Goal: Task Accomplishment & Management: Manage account settings

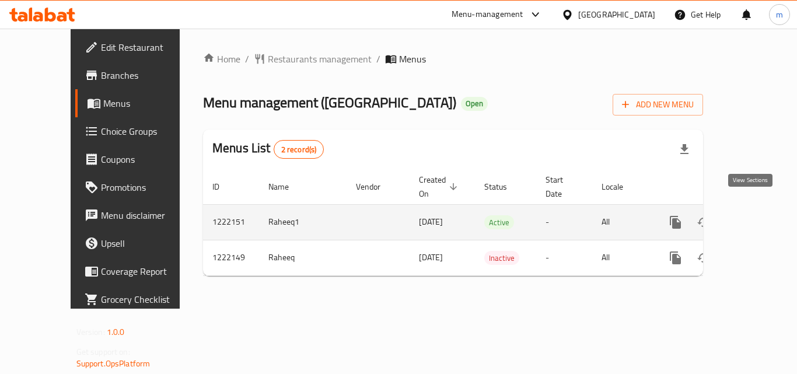
click at [753, 215] on icon "enhanced table" at bounding box center [760, 222] width 14 height 14
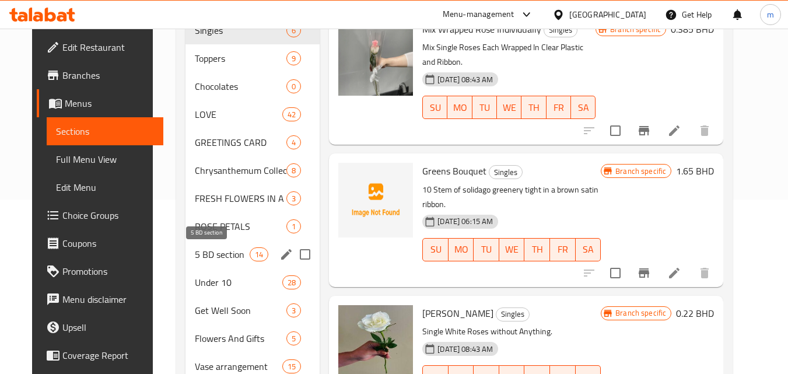
scroll to position [175, 0]
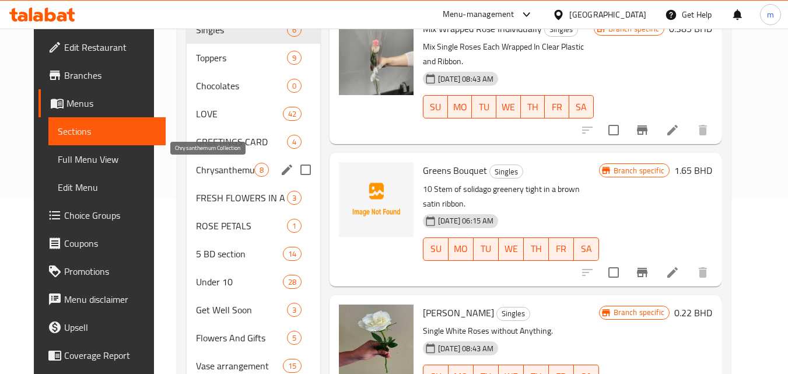
click at [207, 172] on span "Chrysanthemum Collection" at bounding box center [225, 170] width 58 height 14
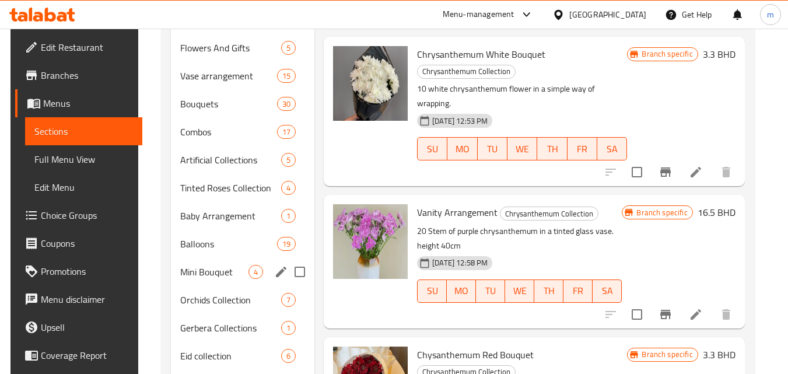
scroll to position [583, 0]
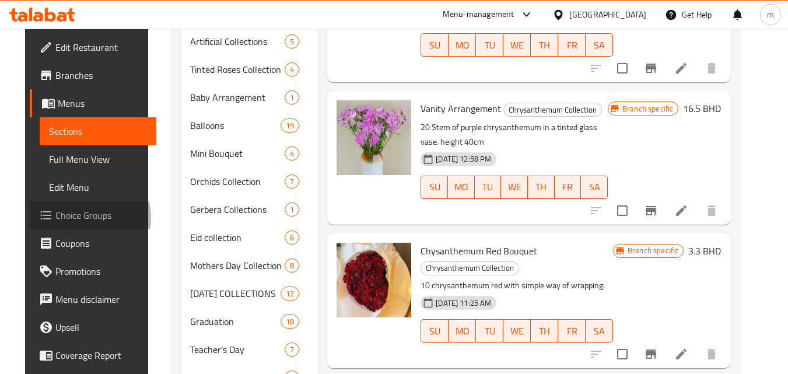
click at [61, 218] on span "Choice Groups" at bounding box center [101, 215] width 92 height 14
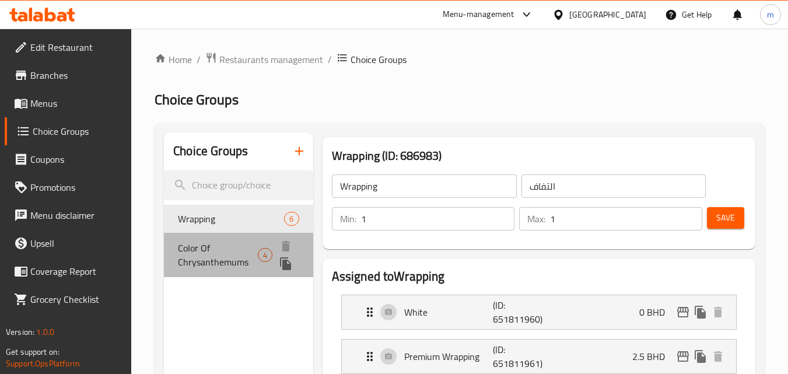
click at [223, 247] on span "Color Of Chrysanthemums" at bounding box center [218, 255] width 80 height 28
type input "Color Of Chrysanthemums"
type input "لون الأقحوان"
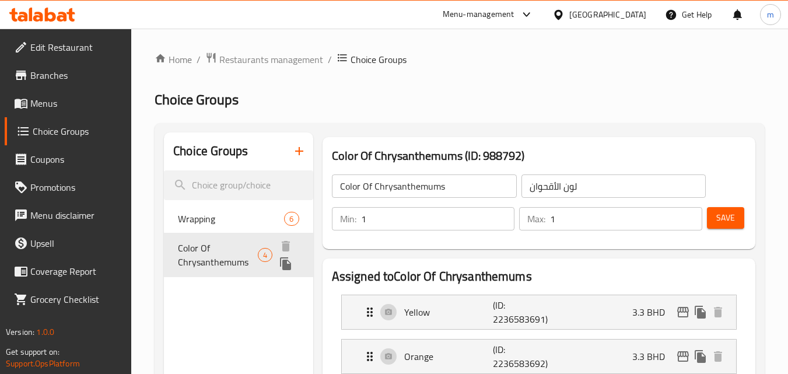
click at [210, 244] on span "Color Of Chrysanthemums" at bounding box center [218, 255] width 80 height 28
click at [47, 107] on span "Menus" at bounding box center [76, 103] width 92 height 14
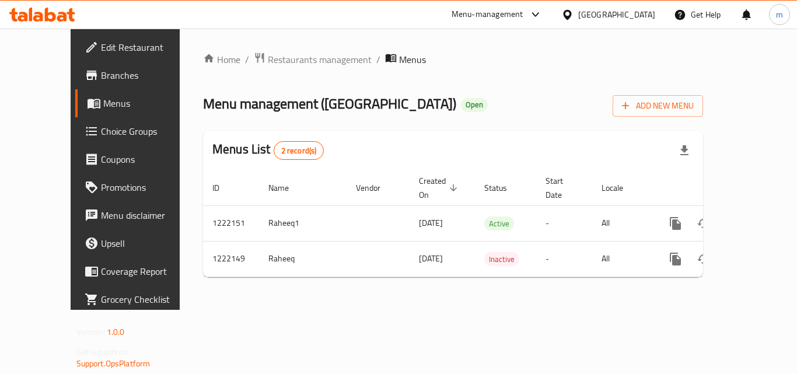
click at [101, 130] on span "Choice Groups" at bounding box center [147, 131] width 93 height 14
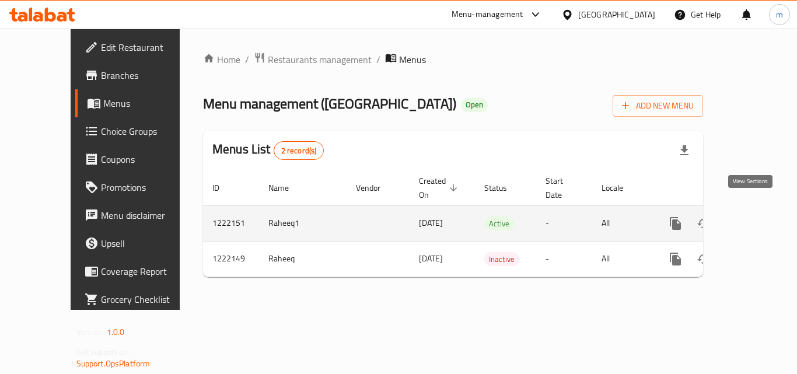
click at [753, 216] on icon "enhanced table" at bounding box center [760, 223] width 14 height 14
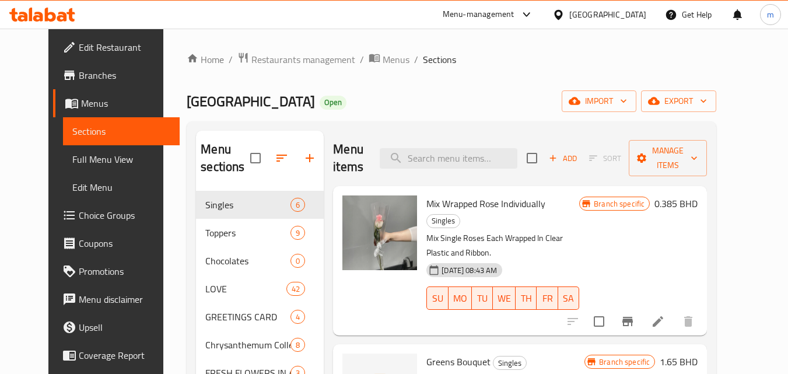
click at [72, 159] on span "Full Menu View" at bounding box center [121, 159] width 99 height 14
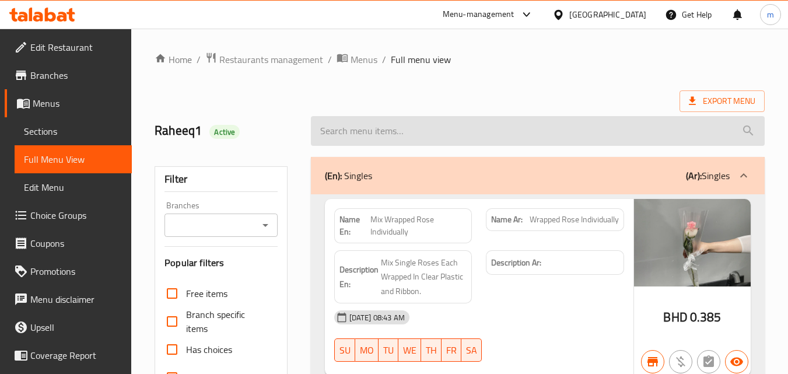
click at [386, 134] on input "search" at bounding box center [538, 131] width 454 height 30
click at [379, 129] on input "search" at bounding box center [538, 131] width 454 height 30
paste input "Chrysanthemum"
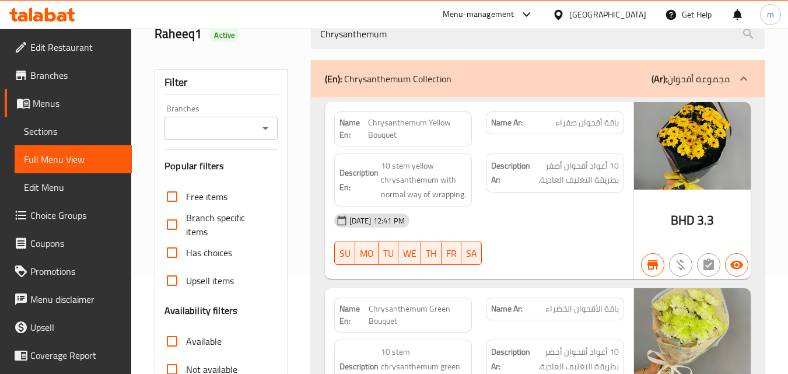
scroll to position [8, 0]
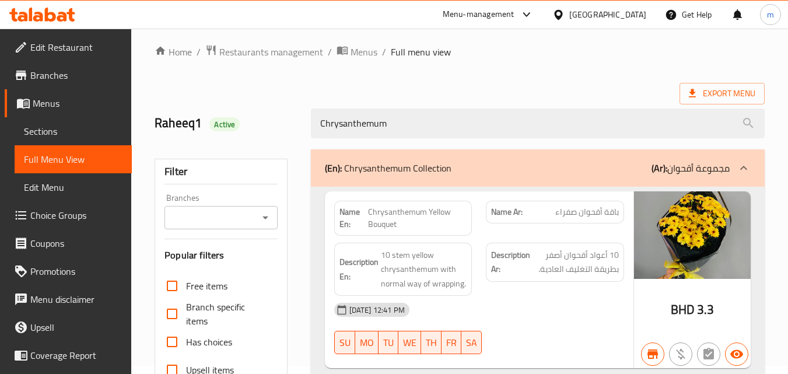
type input "Chrysanthemum"
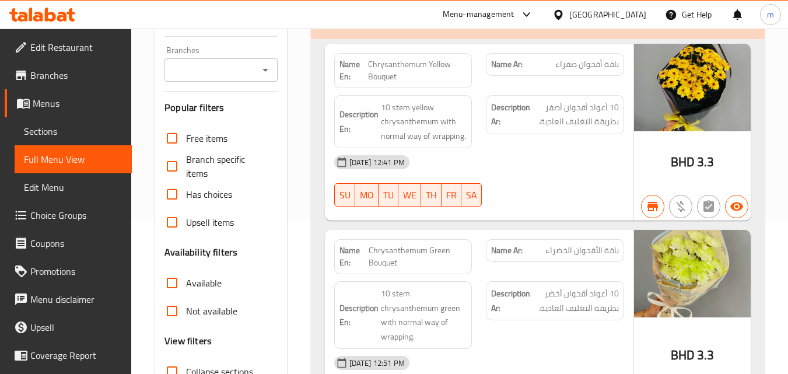
scroll to position [0, 0]
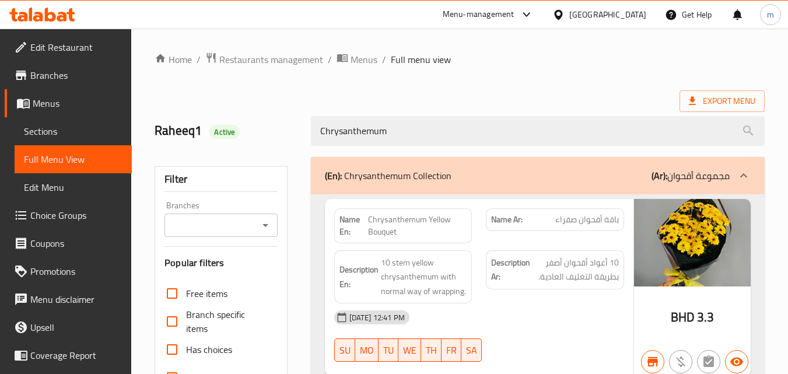
click at [50, 132] on span "Sections" at bounding box center [73, 131] width 99 height 14
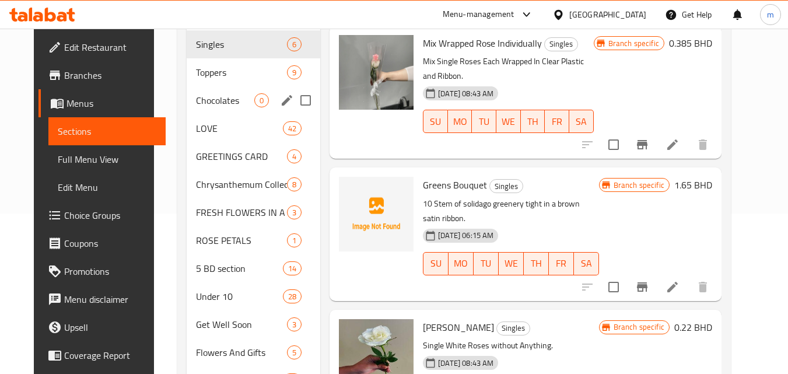
scroll to position [175, 0]
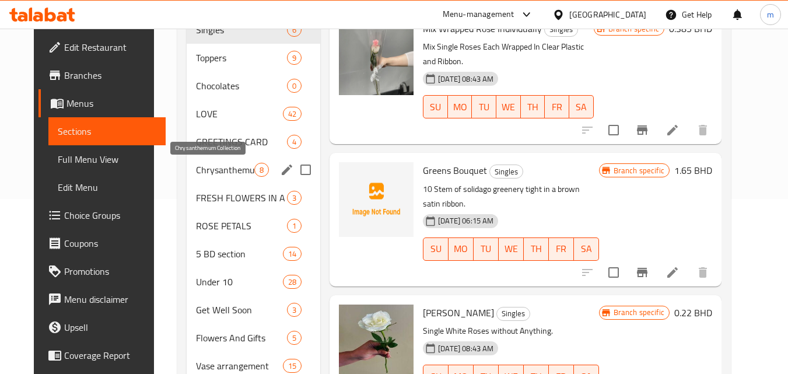
click at [208, 169] on span "Chrysanthemum Collection" at bounding box center [225, 170] width 58 height 14
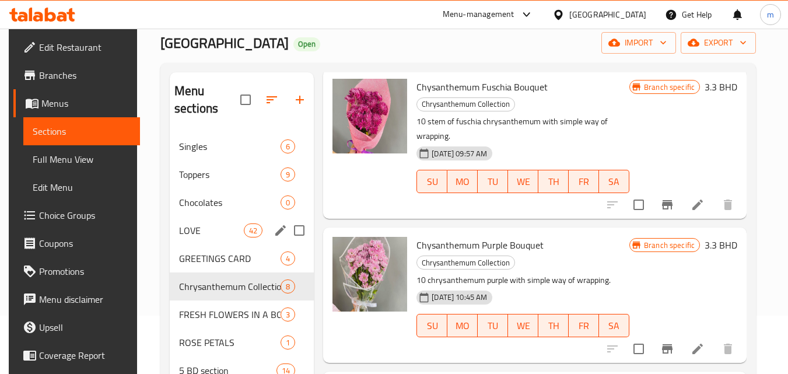
scroll to position [117, 0]
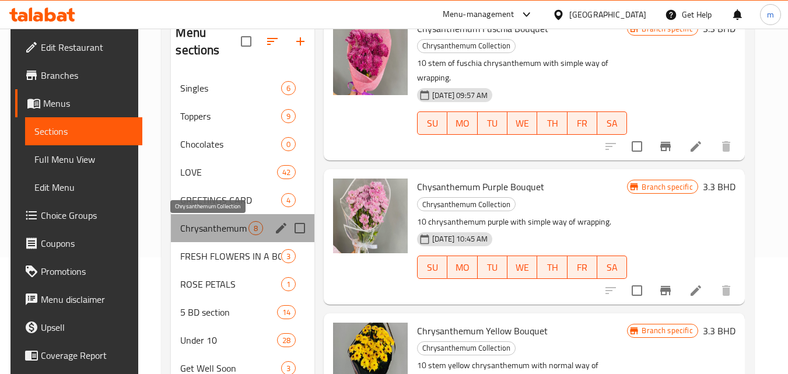
click at [210, 233] on span "Chrysanthemum Collection" at bounding box center [214, 228] width 68 height 14
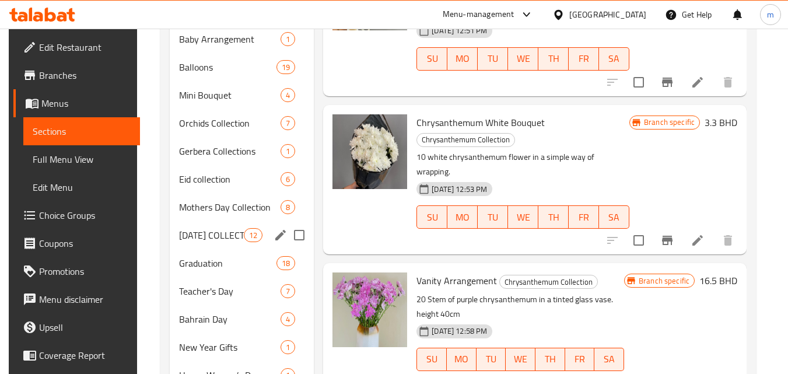
scroll to position [694, 0]
